Goal: Find specific page/section: Locate a particular part of the current website

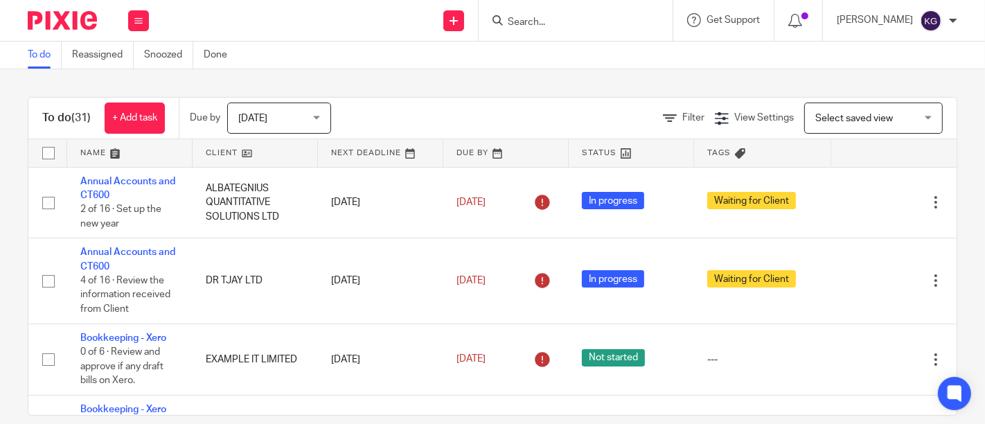
click at [506, 24] on input "Search" at bounding box center [568, 23] width 125 height 12
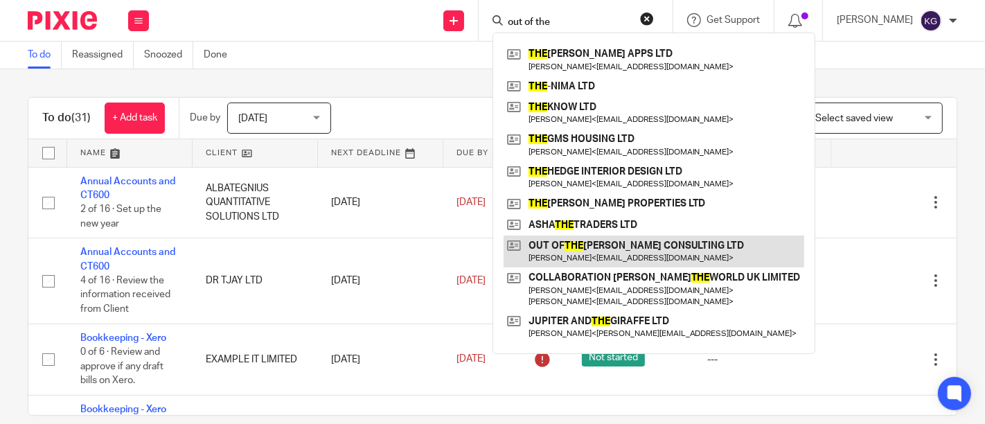
type input "out of the"
click at [575, 253] on link at bounding box center [654, 252] width 301 height 32
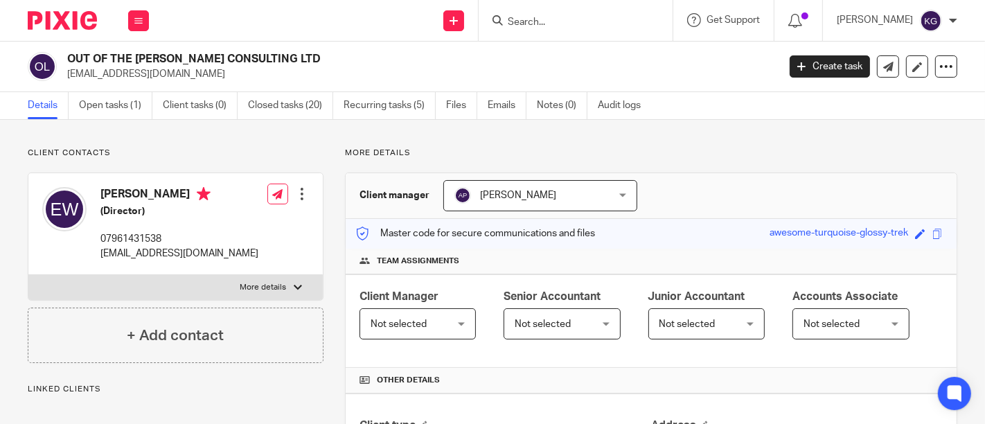
scroll to position [461, 0]
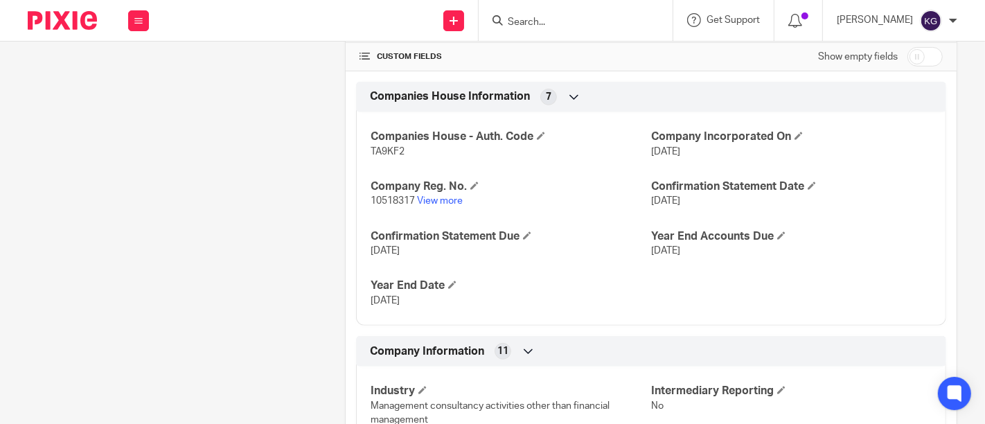
click at [382, 147] on span "TA9KF2" at bounding box center [388, 152] width 34 height 10
copy span "TA9KF2"
